Goal: Transaction & Acquisition: Purchase product/service

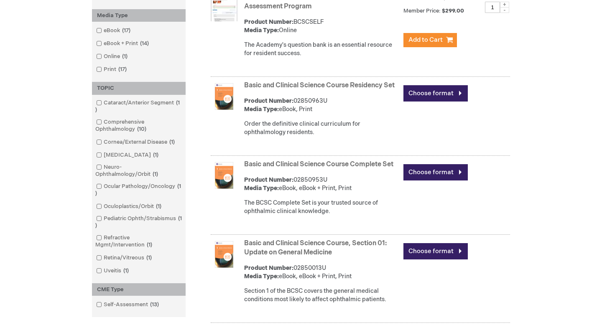
scroll to position [218, 0]
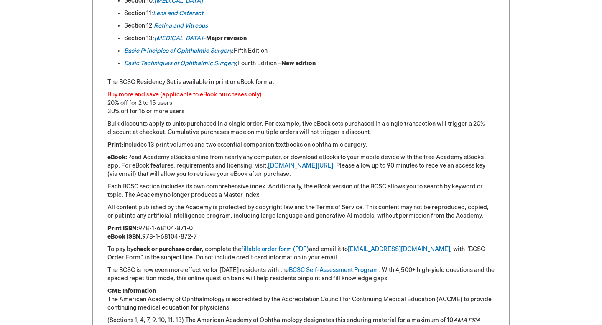
scroll to position [588, 0]
click at [219, 49] on em "Basic Principles of Ophthalmic Surgery" at bounding box center [178, 50] width 108 height 7
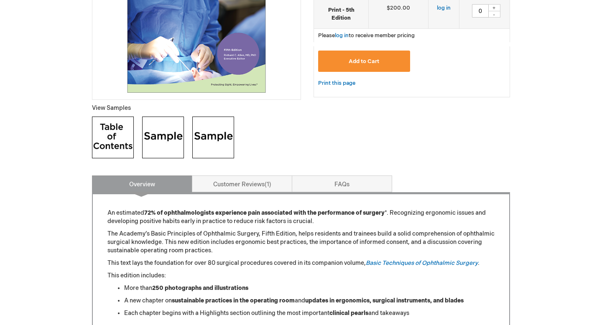
scroll to position [247, 0]
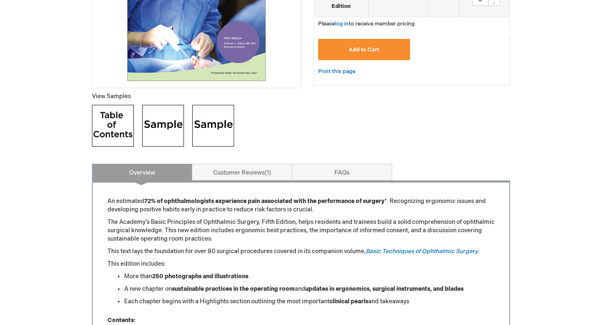
click at [160, 133] on img at bounding box center [163, 126] width 42 height 42
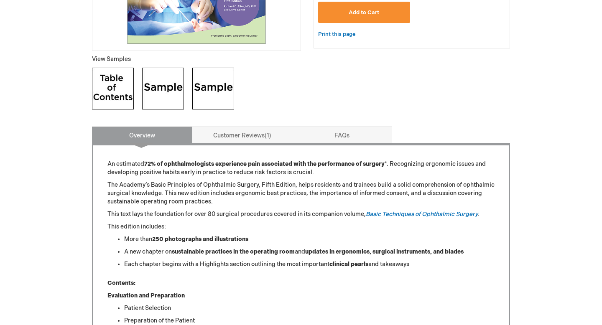
scroll to position [285, 0]
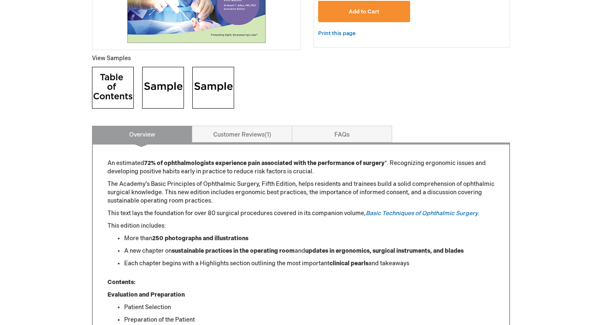
click at [209, 97] on img at bounding box center [213, 88] width 42 height 42
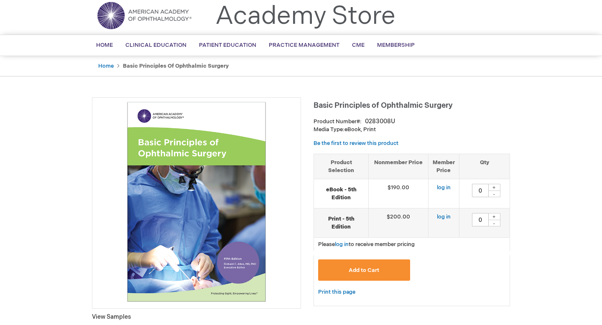
scroll to position [18, 0]
